Goal: Information Seeking & Learning: Learn about a topic

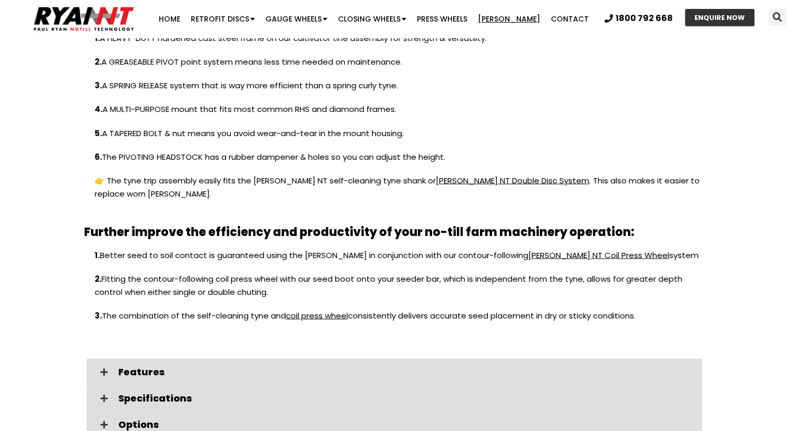
scroll to position [1099, 0]
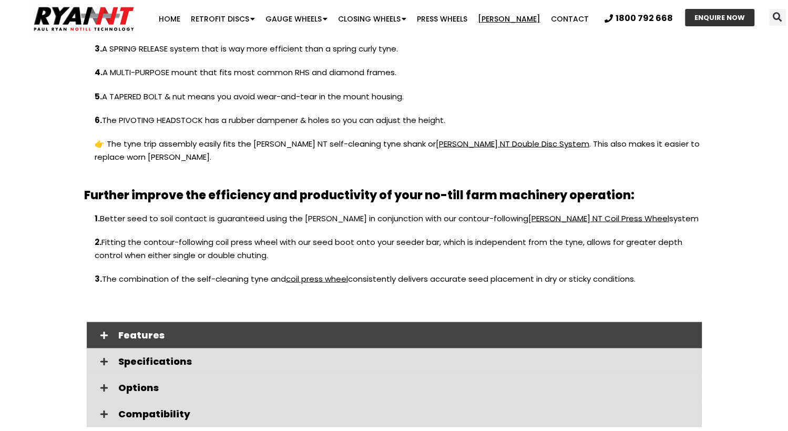
click at [108, 331] on span at bounding box center [104, 335] width 18 height 9
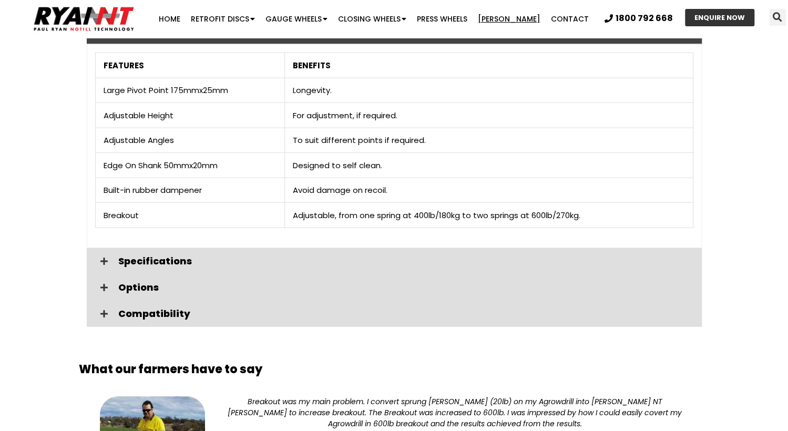
scroll to position [1415, 0]
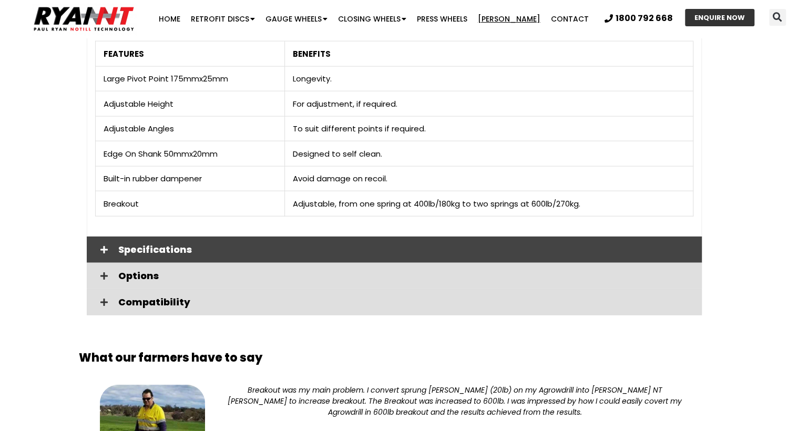
click at [118, 245] on span "Specifications" at bounding box center [405, 249] width 575 height 9
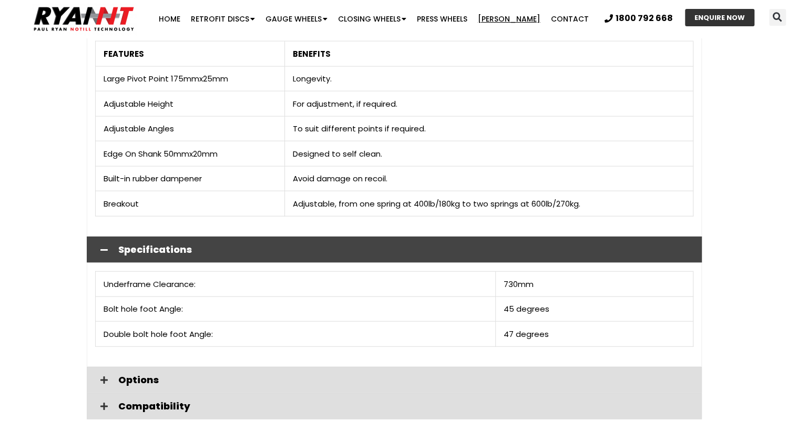
scroll to position [1468, 0]
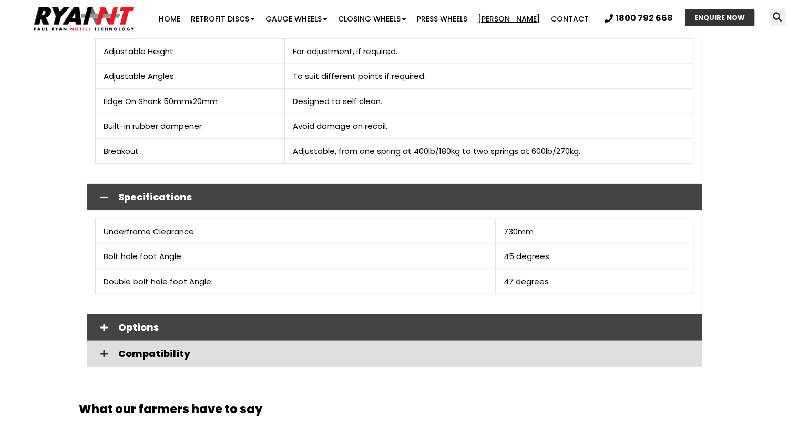
click at [136, 323] on span "Options" at bounding box center [405, 327] width 575 height 9
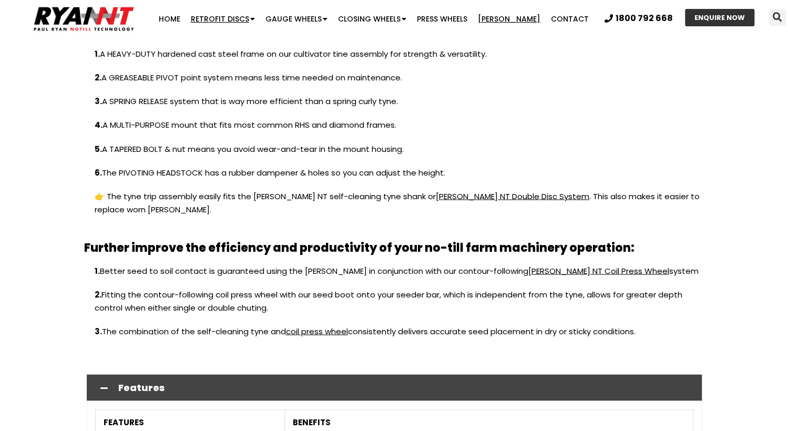
scroll to position [1047, 0]
click at [185, 18] on link "Home" at bounding box center [169, 18] width 32 height 21
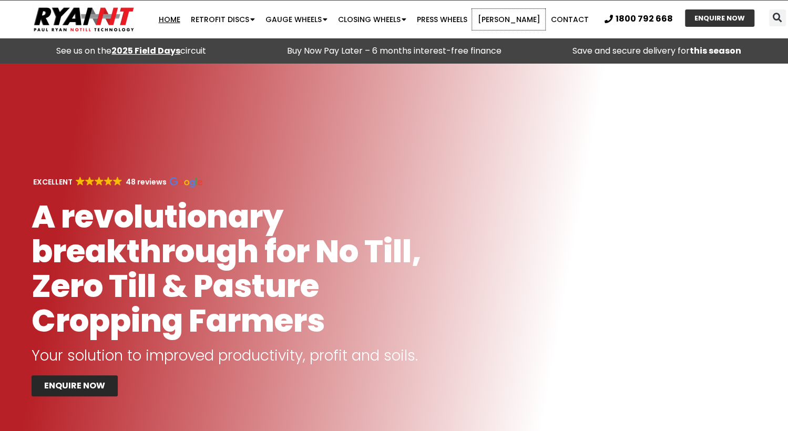
click at [522, 19] on link "[PERSON_NAME]" at bounding box center [508, 19] width 73 height 21
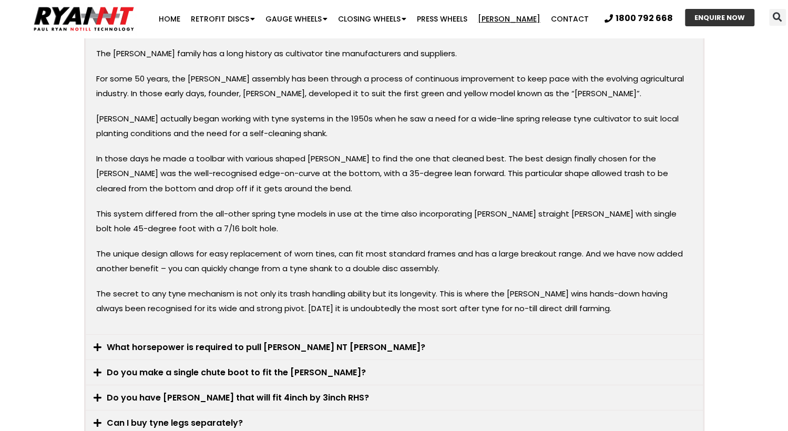
scroll to position [1841, 0]
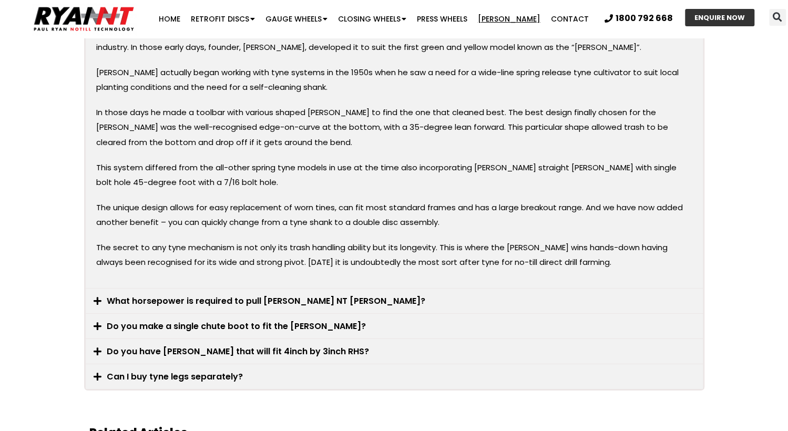
click at [299, 295] on link "What horsepower is required to pull [PERSON_NAME] NT [PERSON_NAME]?" at bounding box center [266, 301] width 319 height 12
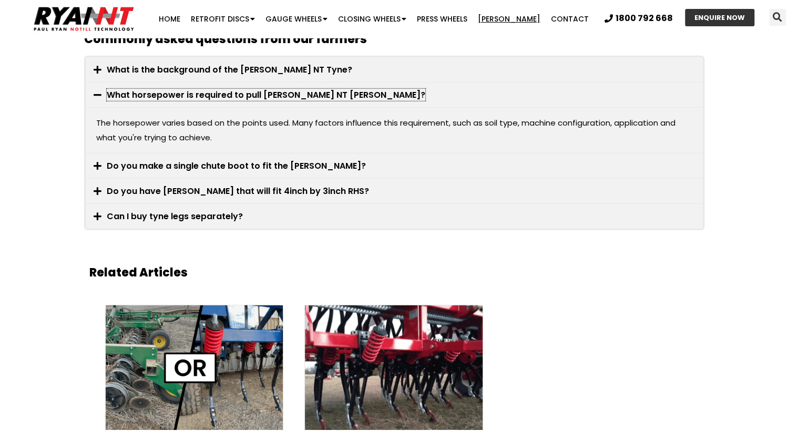
scroll to position [1683, 0]
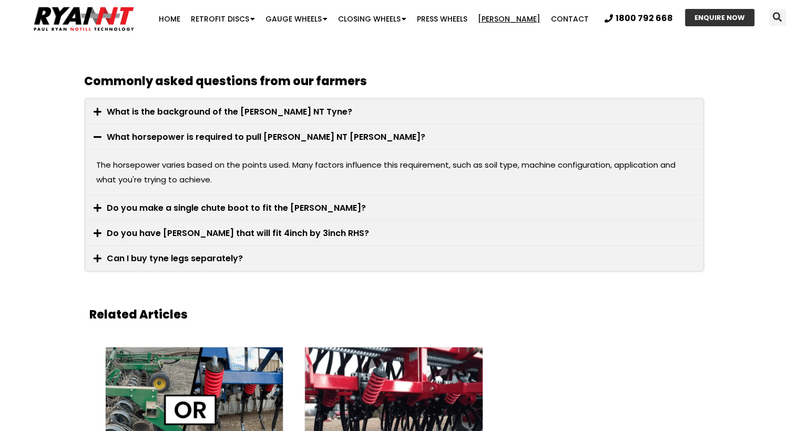
click at [313, 202] on link "Do you make a single chute boot to fit the [PERSON_NAME]?" at bounding box center [236, 208] width 259 height 12
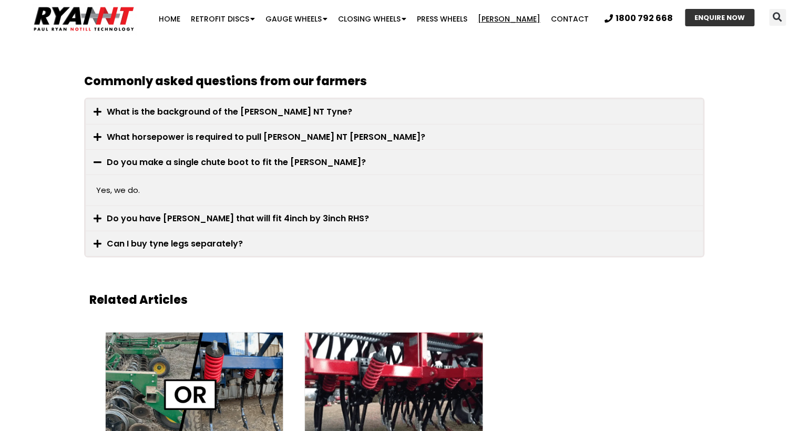
click at [303, 213] on link "Do you have [PERSON_NAME] that will fit 4inch by 3inch RHS?" at bounding box center [238, 219] width 262 height 12
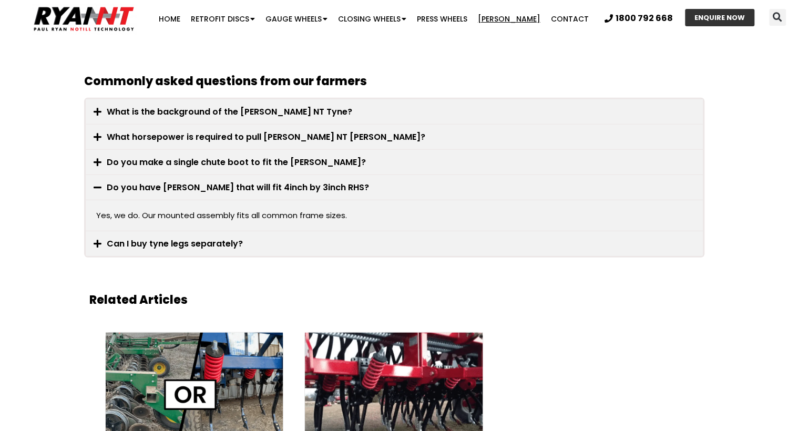
click at [232, 238] on link "Can I buy tyne legs separately?" at bounding box center [175, 244] width 136 height 12
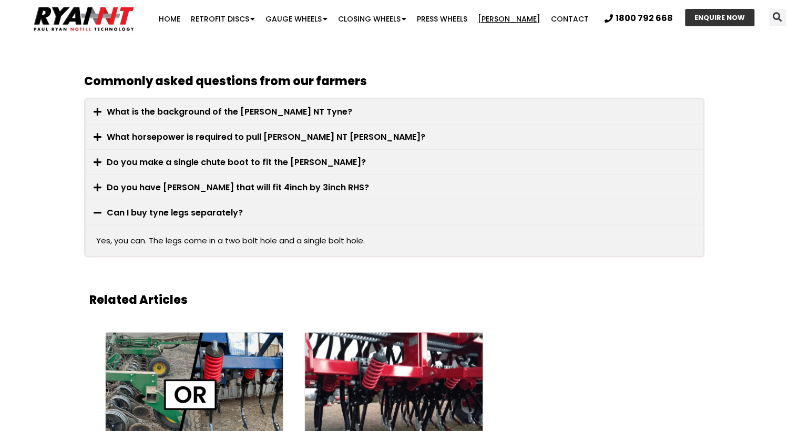
click at [271, 156] on link "Do you make a single chute boot to fit the [PERSON_NAME]?" at bounding box center [236, 162] width 259 height 12
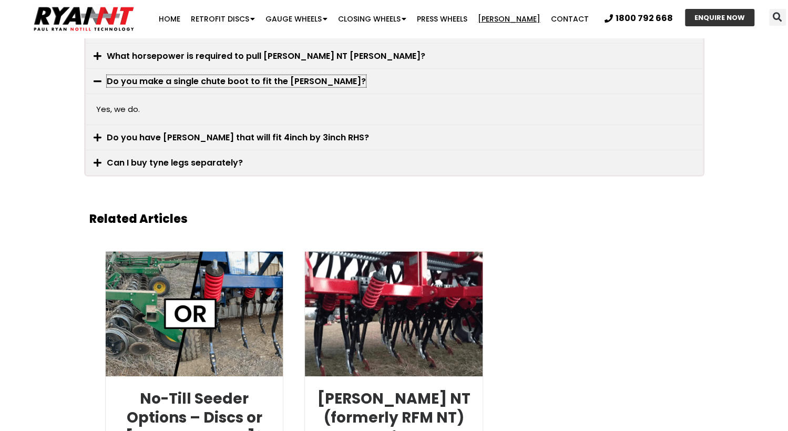
scroll to position [1788, 0]
